Goal: Navigation & Orientation: Understand site structure

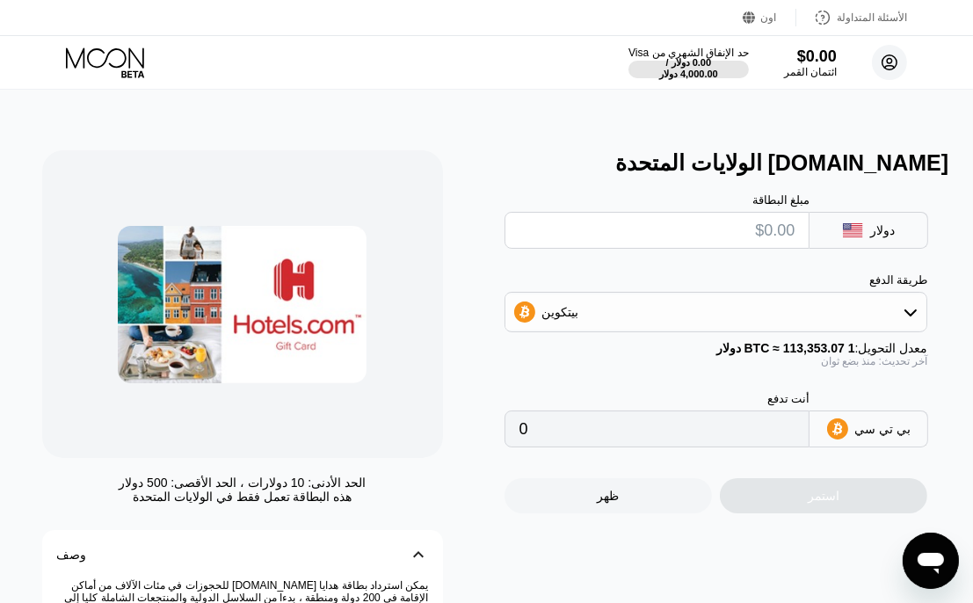
click at [887, 54] on circle at bounding box center [889, 62] width 35 height 35
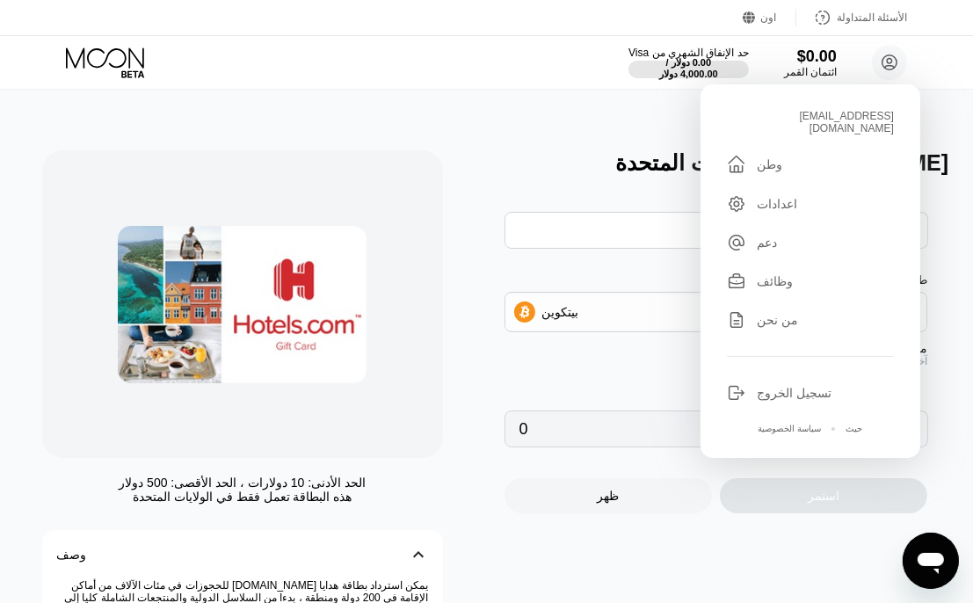
click at [737, 194] on icon at bounding box center [736, 203] width 19 height 19
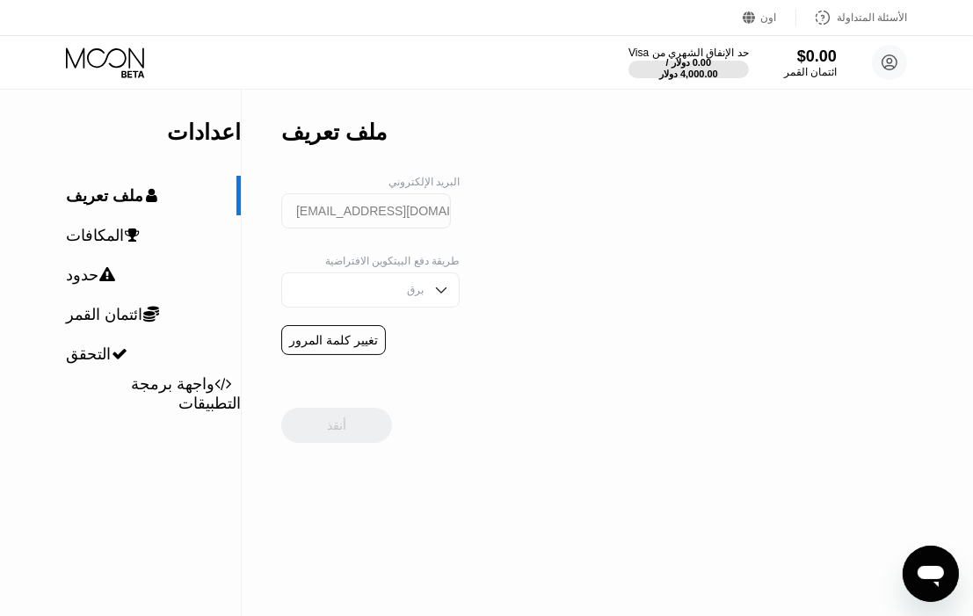
click at [432, 294] on img at bounding box center [441, 290] width 18 height 18
click at [477, 301] on div "اعدادات  ملف تعريف  المكافات  حدود  ائتمان القمر  التحقق  واجهة برمجة الت…" at bounding box center [486, 352] width 973 height 527
click at [378, 331] on div "برق" at bounding box center [357, 325] width 133 height 12
click at [72, 363] on span "التحقق" at bounding box center [88, 354] width 45 height 18
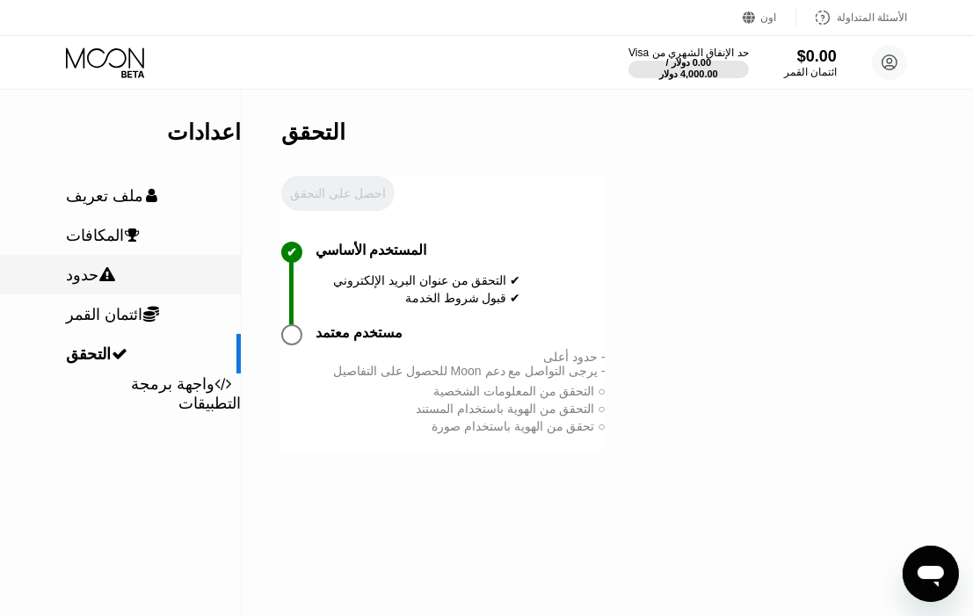
click at [81, 284] on span "حدود" at bounding box center [82, 275] width 33 height 18
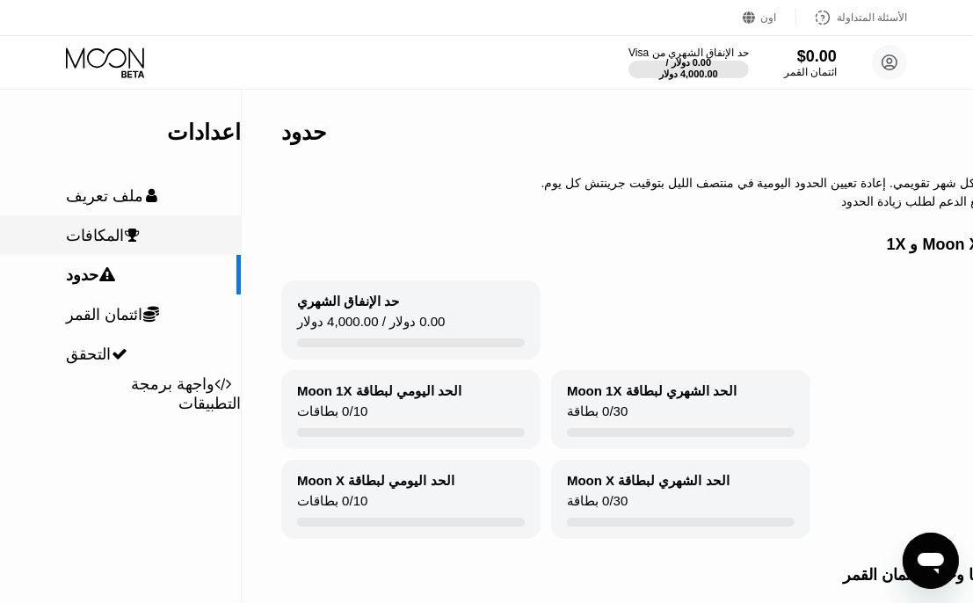
drag, startPoint x: 240, startPoint y: 280, endPoint x: 238, endPoint y: 236, distance: 44.0
click at [238, 236] on div "اعدادات  ملف تعريف  المكافات  حدود  ائتمان القمر  التحقق  واجهة برمجة الت…" at bounding box center [120, 251] width 241 height 324
click at [117, 315] on span "ائتمان القمر" at bounding box center [104, 315] width 76 height 18
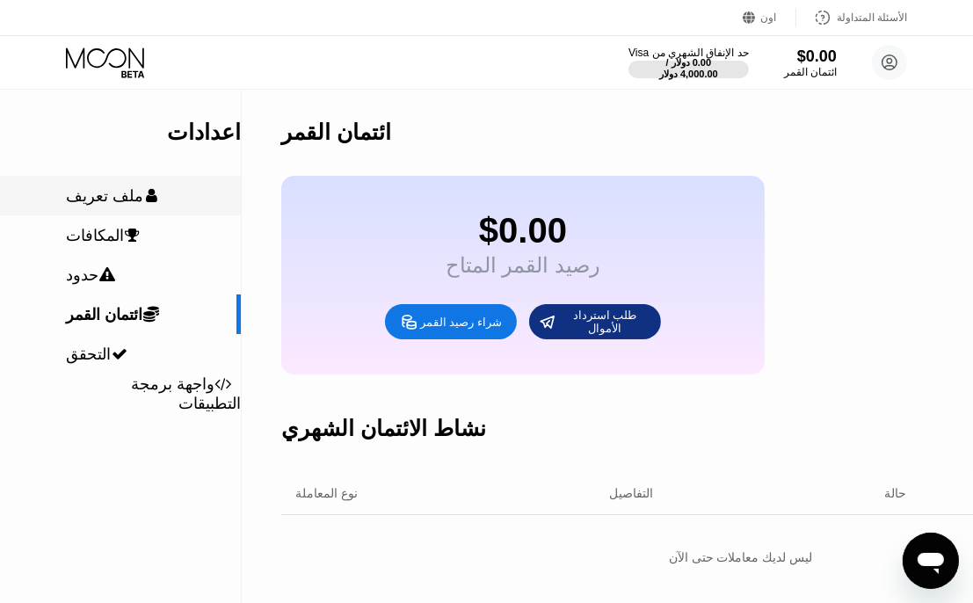
click at [137, 192] on span "ملف تعريف" at bounding box center [104, 196] width 77 height 18
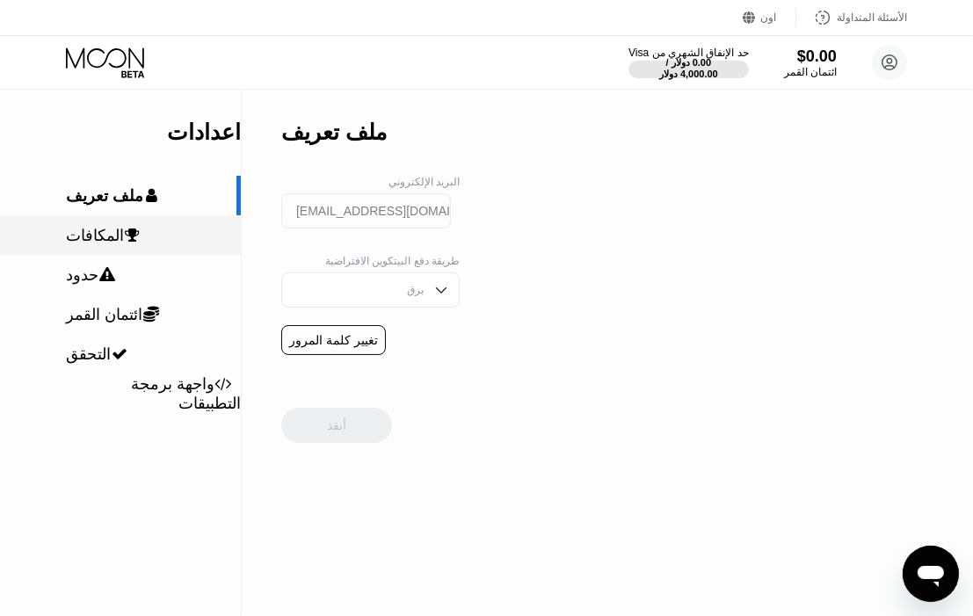
click at [105, 238] on span "المكافات" at bounding box center [95, 236] width 58 height 18
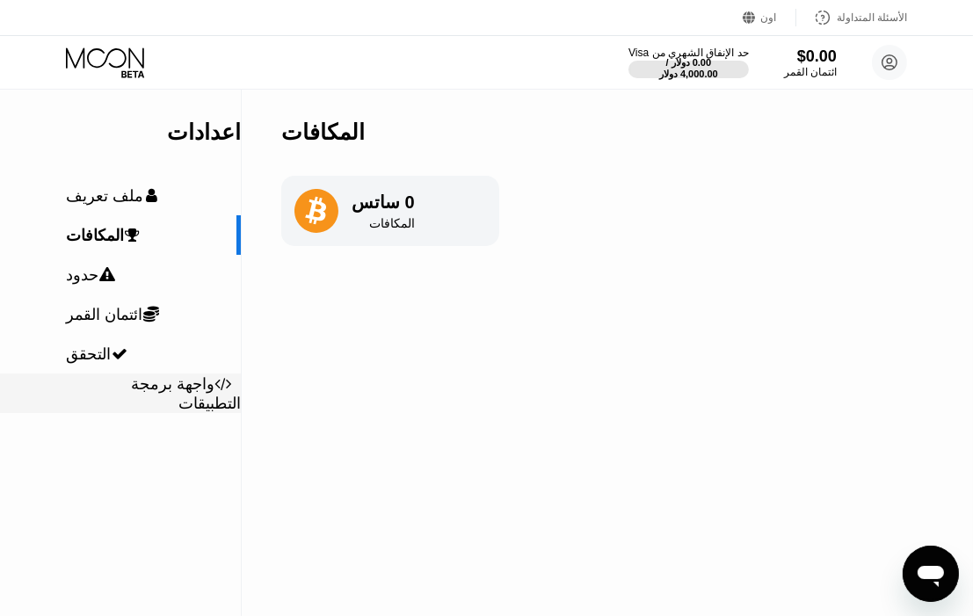
click at [185, 406] on span "واجهة برمجة التطبيقات" at bounding box center [184, 393] width 114 height 37
